Goal: Navigation & Orientation: Find specific page/section

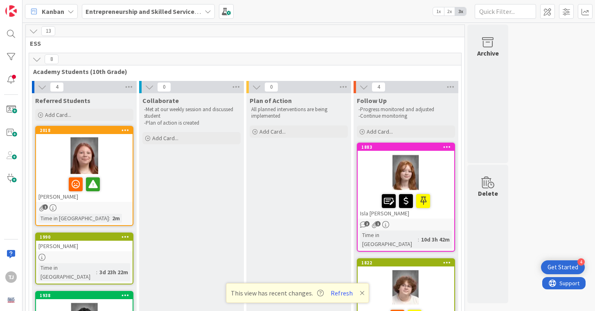
click at [45, 195] on div "[PERSON_NAME]" at bounding box center [84, 188] width 97 height 28
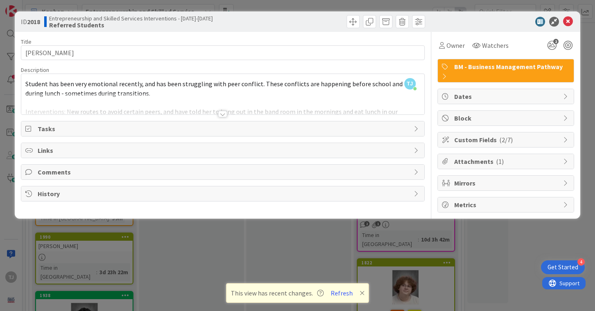
click at [226, 115] on div at bounding box center [222, 114] width 9 height 7
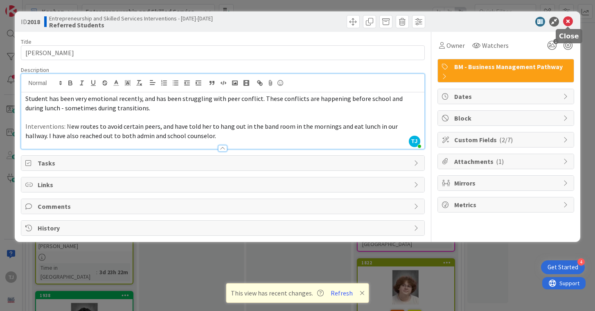
click at [570, 23] on icon at bounding box center [568, 22] width 10 height 10
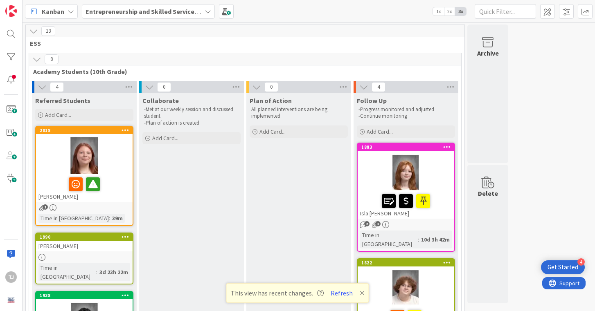
click at [41, 207] on icon "1" at bounding box center [41, 207] width 7 height 7
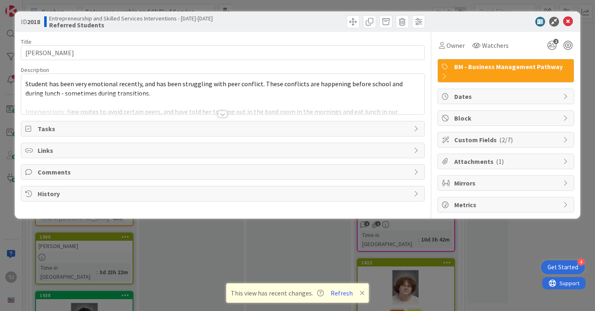
click at [225, 115] on div at bounding box center [222, 114] width 9 height 7
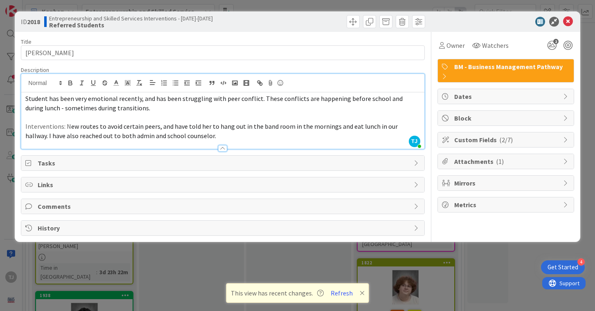
click at [221, 148] on div at bounding box center [222, 148] width 9 height 7
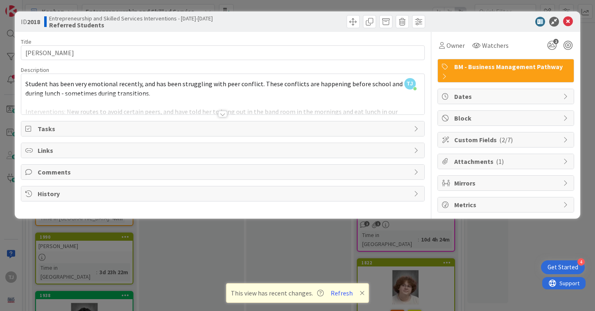
click at [226, 114] on div at bounding box center [222, 114] width 9 height 7
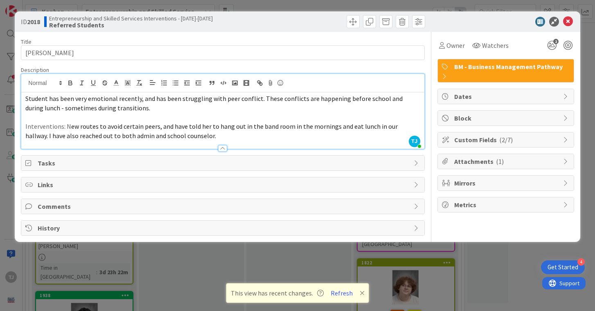
click at [226, 150] on div at bounding box center [222, 148] width 9 height 7
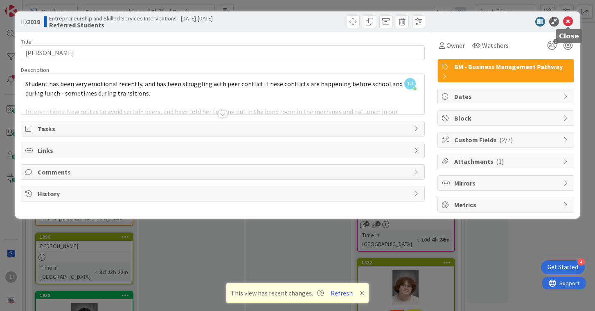
click at [570, 17] on icon at bounding box center [568, 22] width 10 height 10
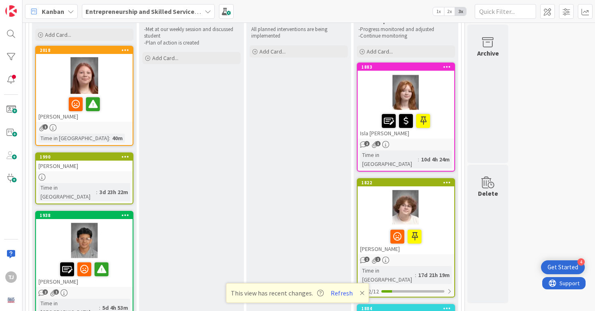
scroll to position [81, 0]
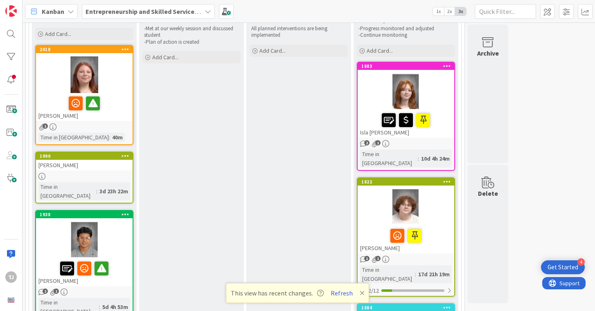
click at [359, 291] on icon at bounding box center [361, 293] width 5 height 7
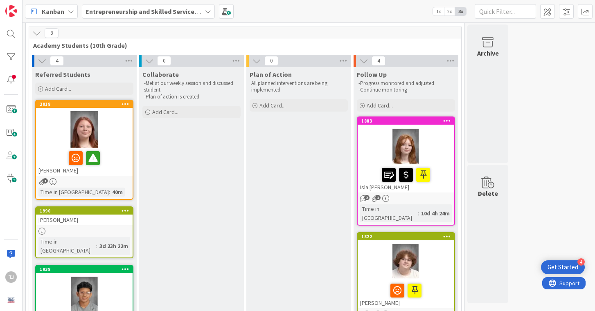
scroll to position [0, 0]
